Goal: Task Accomplishment & Management: Use online tool/utility

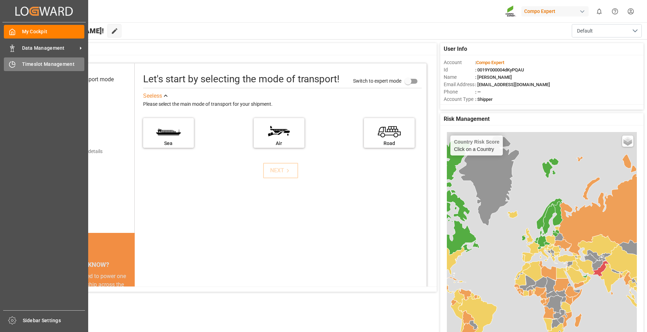
click at [35, 63] on span "Timeslot Management" at bounding box center [53, 64] width 63 height 7
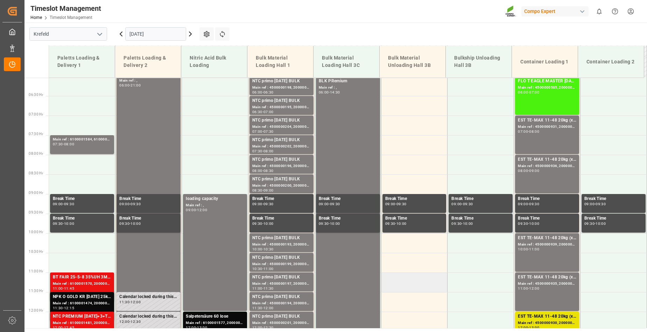
scroll to position [154, 0]
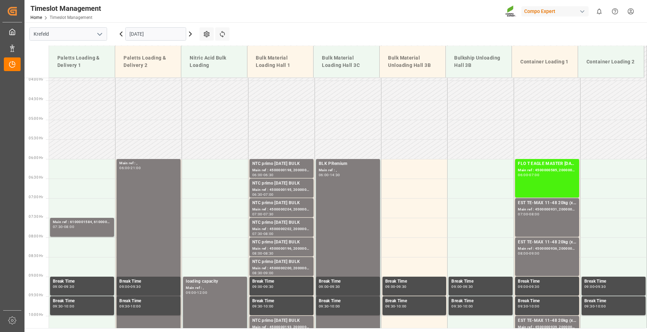
click at [170, 30] on input "[DATE]" at bounding box center [155, 33] width 61 height 13
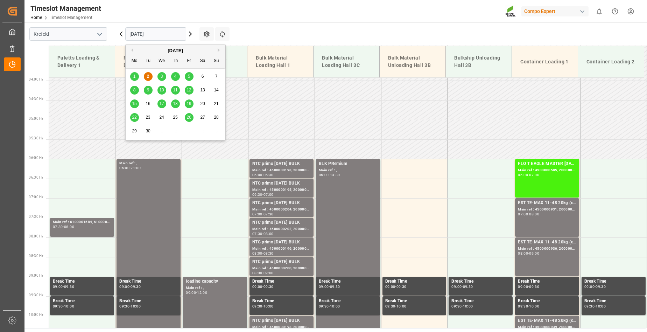
click at [161, 75] on span "3" at bounding box center [162, 76] width 2 height 5
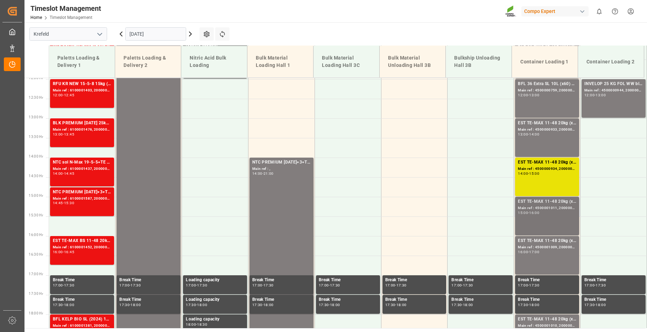
scroll to position [434, 0]
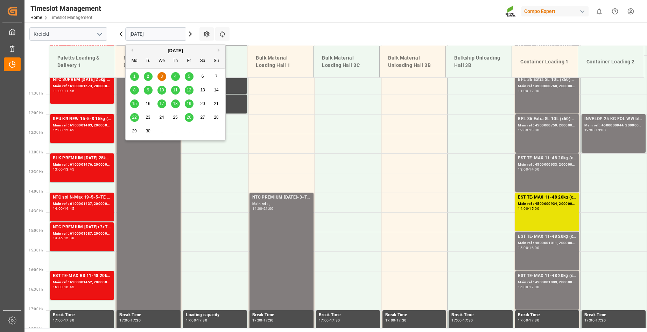
click at [162, 34] on input "[DATE]" at bounding box center [155, 33] width 61 height 13
click at [176, 75] on span "4" at bounding box center [175, 76] width 2 height 5
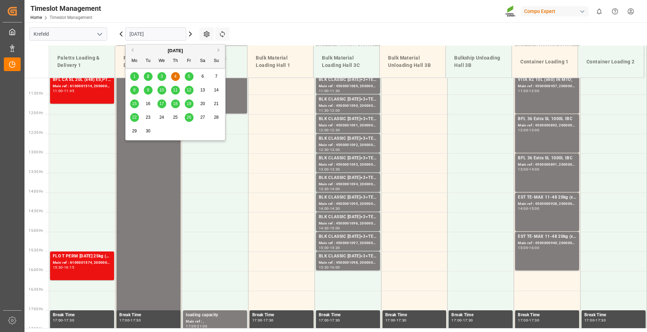
click at [163, 29] on input "[DATE]" at bounding box center [155, 33] width 61 height 13
click at [189, 76] on span "5" at bounding box center [189, 76] width 2 height 5
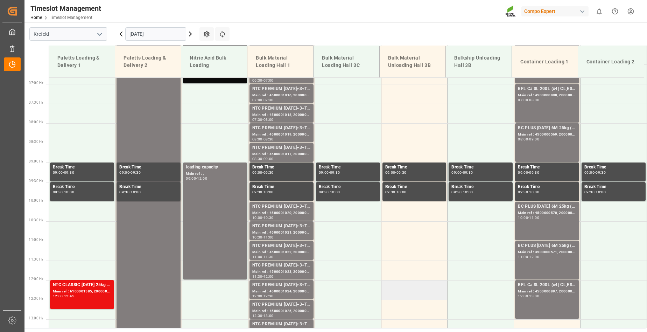
scroll to position [294, 0]
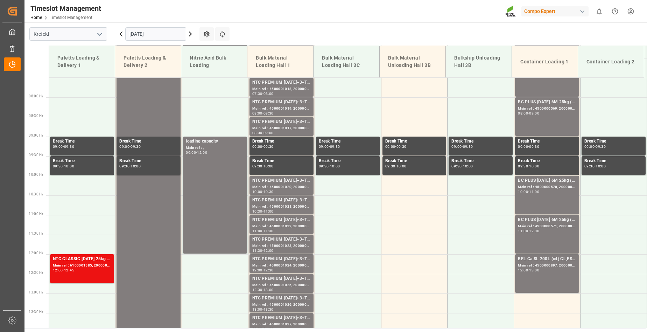
click at [163, 34] on input "[DATE]" at bounding box center [155, 33] width 61 height 13
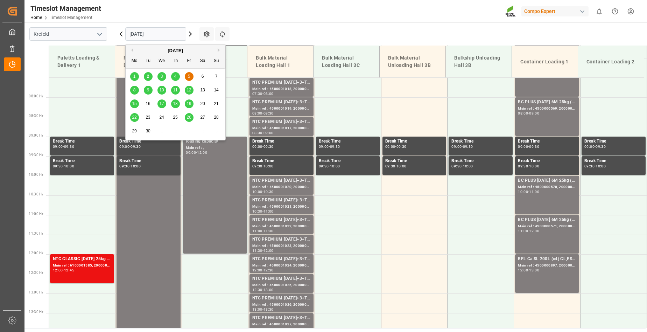
click at [175, 75] on span "4" at bounding box center [175, 76] width 2 height 5
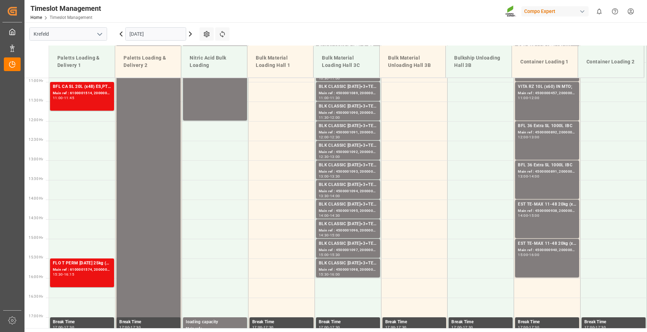
scroll to position [434, 0]
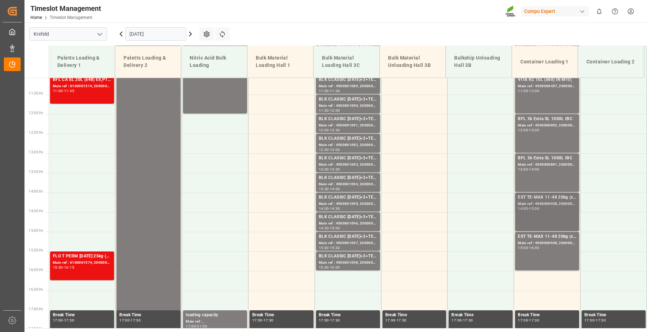
click at [558, 205] on div "Main ref : 4500000938, 2000000976" at bounding box center [547, 204] width 58 height 6
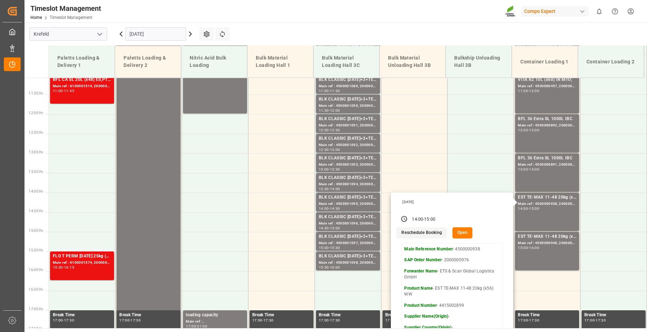
click at [122, 35] on icon at bounding box center [121, 34] width 2 height 4
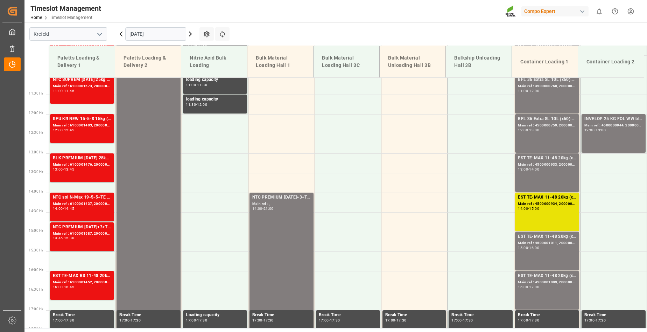
click at [122, 35] on icon at bounding box center [121, 34] width 2 height 4
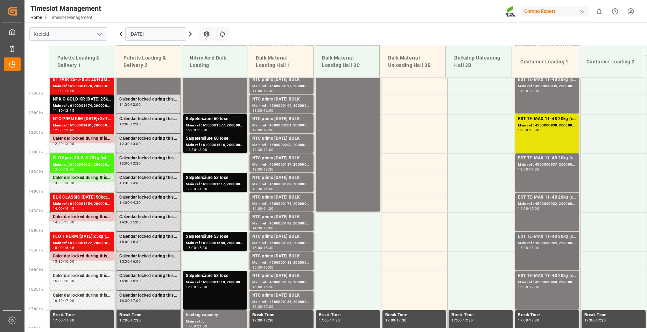
scroll to position [609, 0]
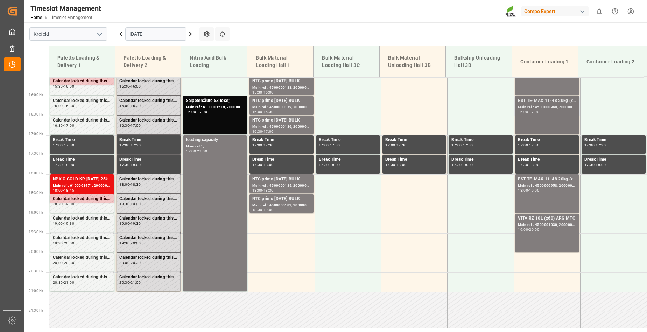
click at [531, 122] on div "EST TE-MAX 11-48 20kg (x45) ES, PT MTO Main ref : 4500000960, 2000000379 16:00 …" at bounding box center [547, 115] width 58 height 36
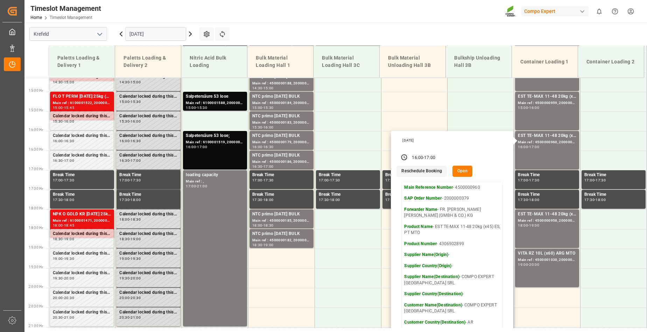
scroll to position [539, 0]
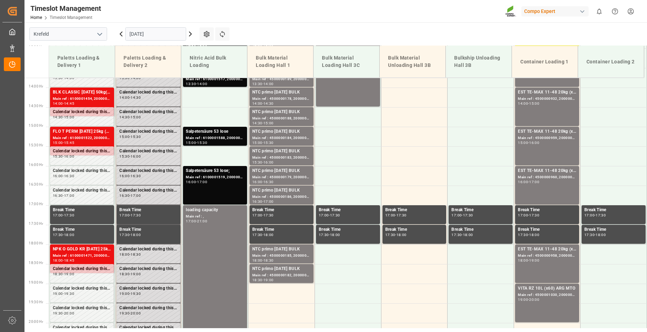
click at [541, 143] on div "15:00 - 16:00" at bounding box center [547, 143] width 58 height 4
click at [533, 112] on div "EST TE-MAX 11-48 20kg (x56) WW Main ref : 4500000932, 2000000976 14:00 - 15:00" at bounding box center [547, 107] width 58 height 36
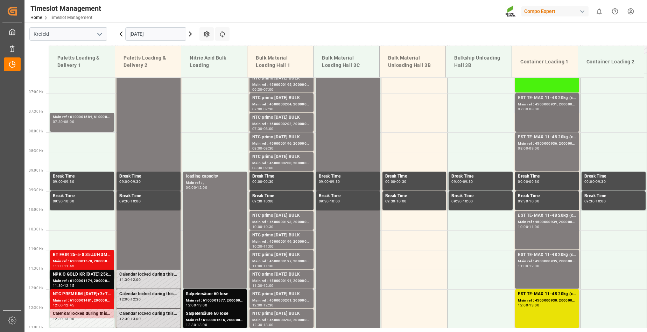
scroll to position [224, 0]
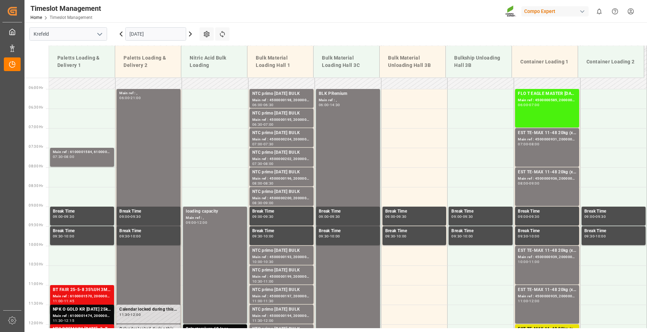
click at [192, 34] on icon at bounding box center [190, 34] width 8 height 8
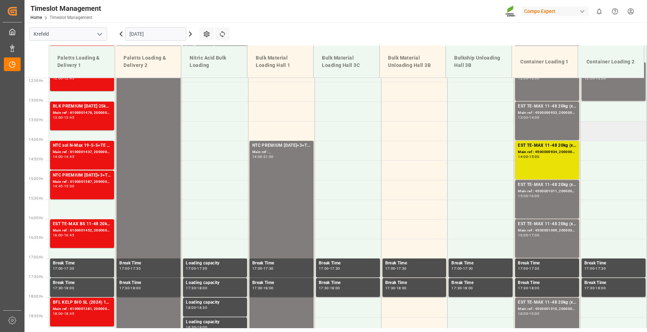
scroll to position [609, 0]
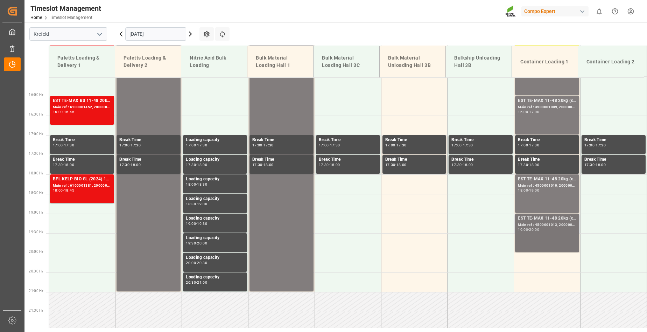
click at [555, 224] on div "Main ref : 4500001013, 2000000382" at bounding box center [547, 225] width 58 height 6
click at [529, 190] on div "-" at bounding box center [528, 190] width 1 height 3
click at [553, 116] on div "EST TE-MAX 11-48 20kg (x45) ES, PT MTO Main ref : 4500001009, 2000000381 16:00 …" at bounding box center [547, 115] width 58 height 36
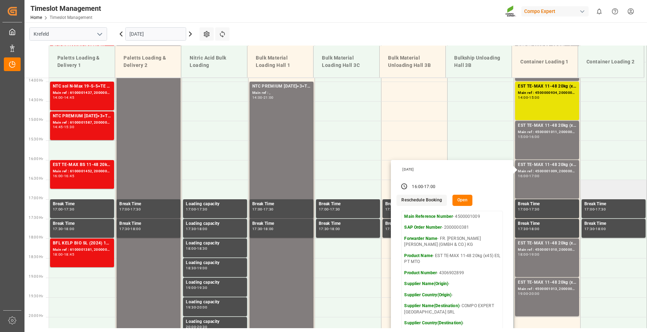
scroll to position [539, 0]
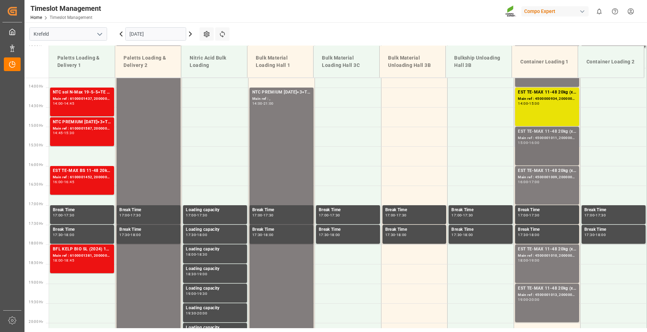
click at [544, 147] on div "EST TE-MAX 11-48 20kg (x45) ES, PT MTO Main ref : 4500001011, 2000000381 15:00 …" at bounding box center [547, 146] width 58 height 36
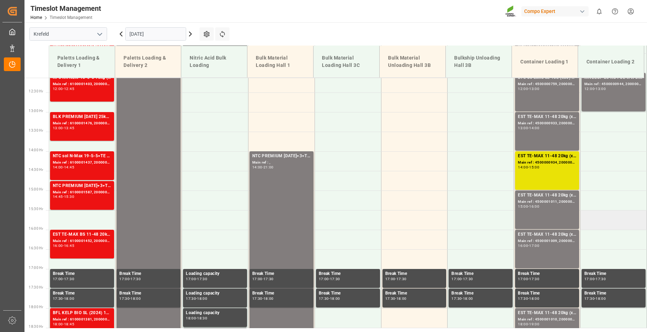
scroll to position [434, 0]
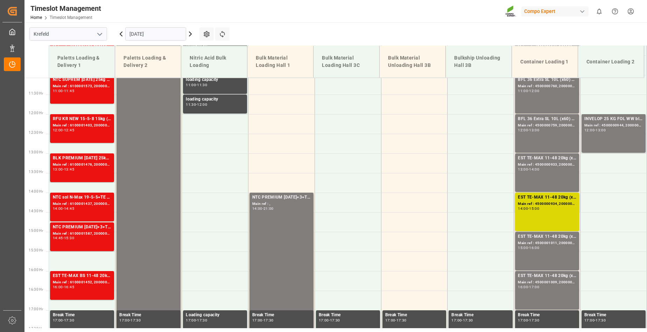
click at [552, 217] on div "EST TE-MAX 11-48 20kg (x56) WW Main ref : 4500000934, 2000000976 14:00 - 15:00" at bounding box center [547, 212] width 58 height 36
click at [544, 177] on div "EST TE-MAX 11-48 20kg (x56) WW Main ref : 4500000933, 2000000976 13:00 - 14:00" at bounding box center [547, 173] width 58 height 36
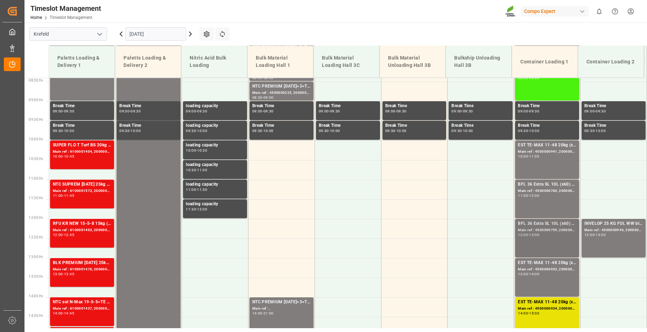
scroll to position [294, 0]
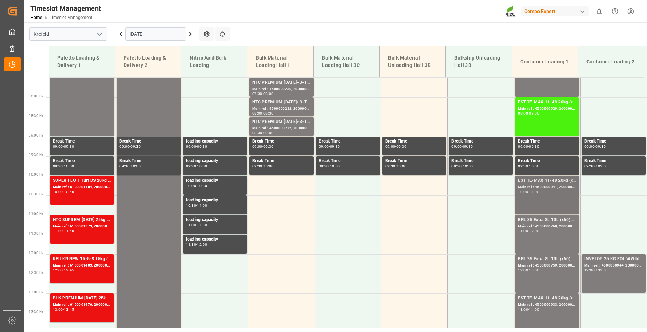
click at [544, 197] on div "EST TE-MAX 11-48 20kg (x56) WW Main ref : 4500000941, 2000000976 10:00 - 11:00" at bounding box center [547, 195] width 58 height 36
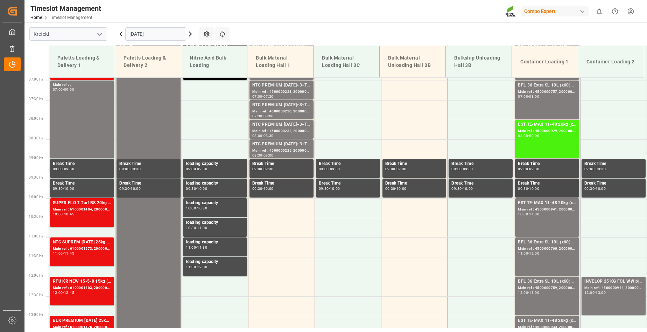
scroll to position [259, 0]
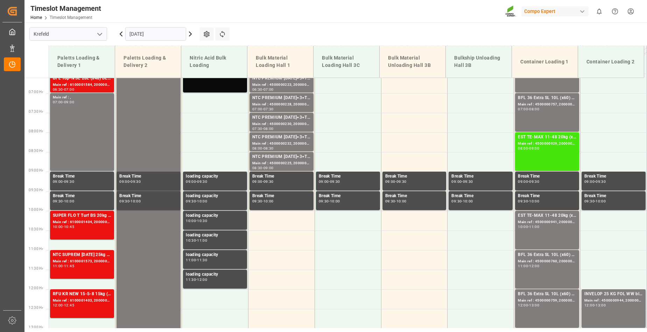
click at [540, 154] on div "EST TE-MAX 11-48 20kg (x56) WW Main ref : 4500000929, 2000000976 08:00 - 09:00" at bounding box center [547, 152] width 58 height 36
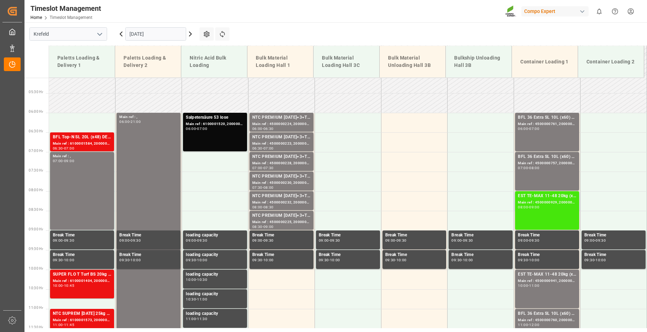
scroll to position [189, 0]
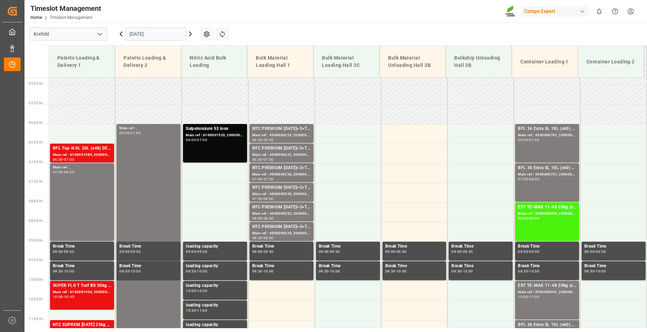
click at [191, 34] on icon at bounding box center [190, 34] width 2 height 4
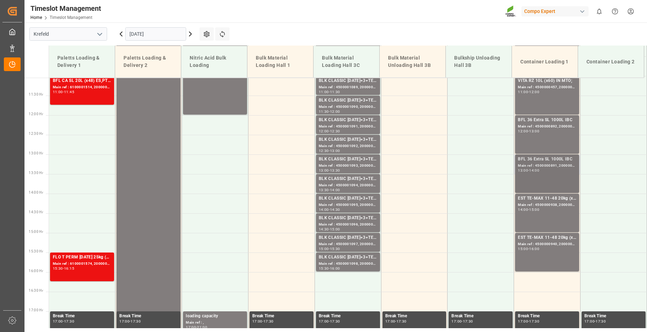
scroll to position [434, 0]
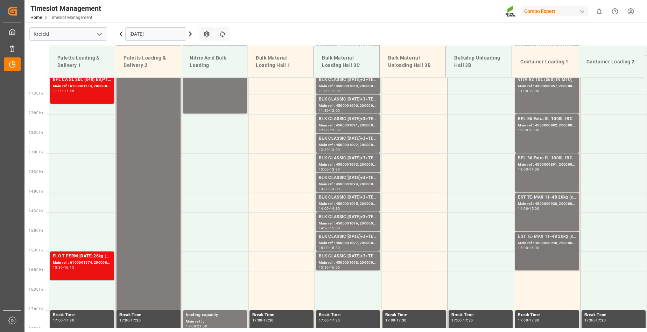
click at [536, 249] on div "15:00 - 16:00" at bounding box center [547, 248] width 58 height 4
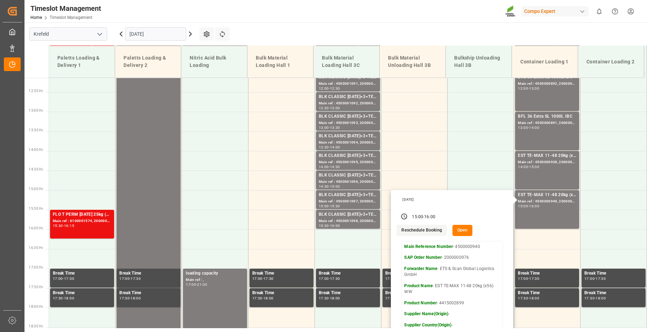
scroll to position [469, 0]
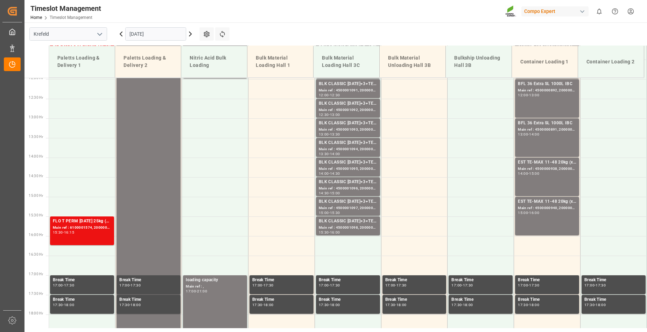
click at [545, 181] on div "EST TE-MAX 11-48 20kg (x56) WW Main ref : 4500000938, 2000000976 14:00 - 15:00" at bounding box center [547, 177] width 58 height 36
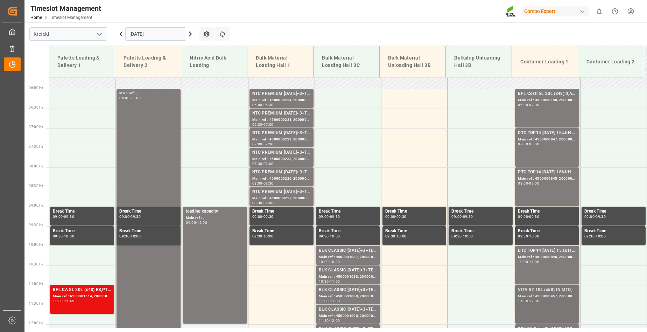
scroll to position [189, 0]
